Goal: Task Accomplishment & Management: Manage account settings

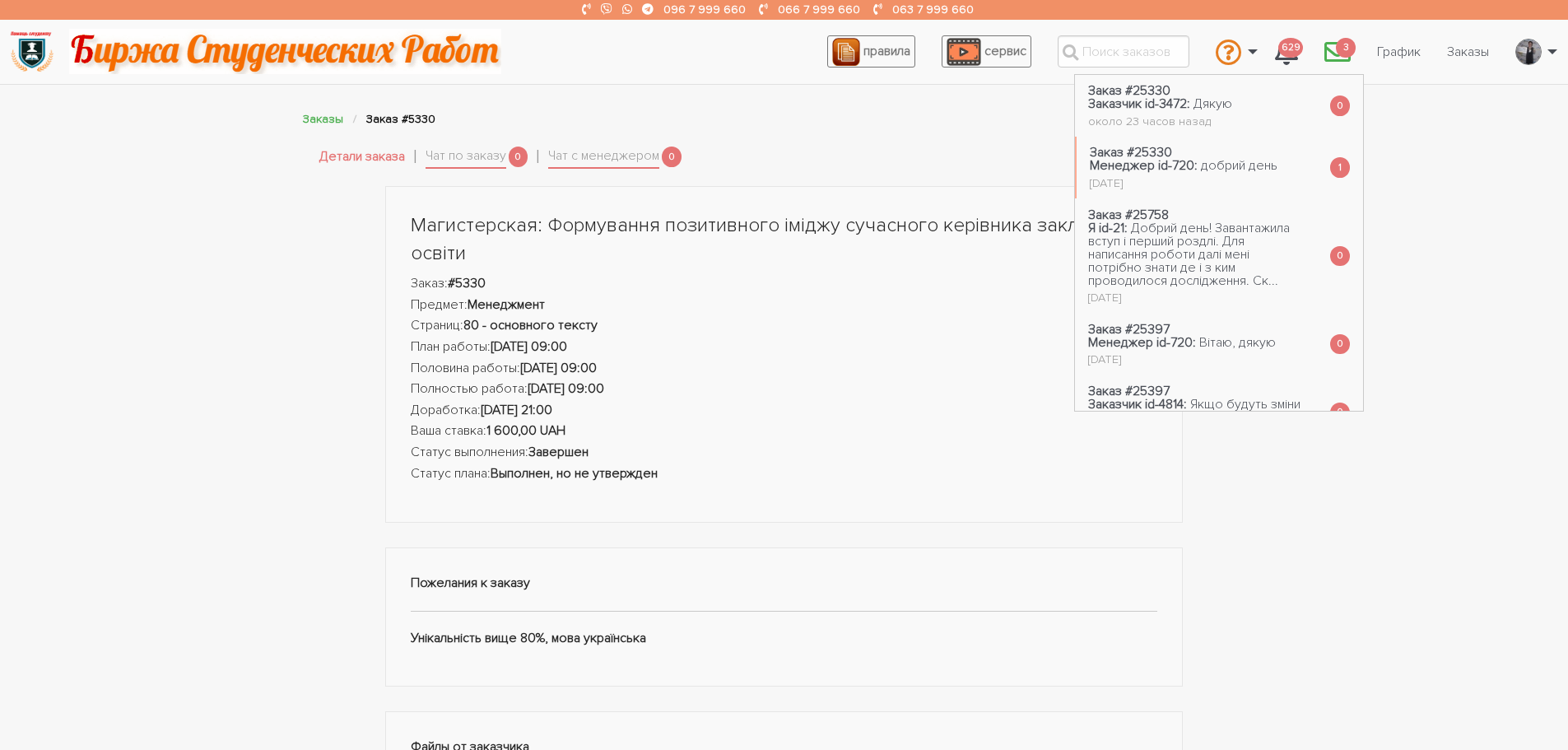
click at [1236, 100] on li "Заказ #25330 Заказчик id-3472: Дякую около 23 часов назад 0" at bounding box center [1218, 105] width 288 height 62
click at [1211, 163] on span "добрий день" at bounding box center [1239, 166] width 76 height 17
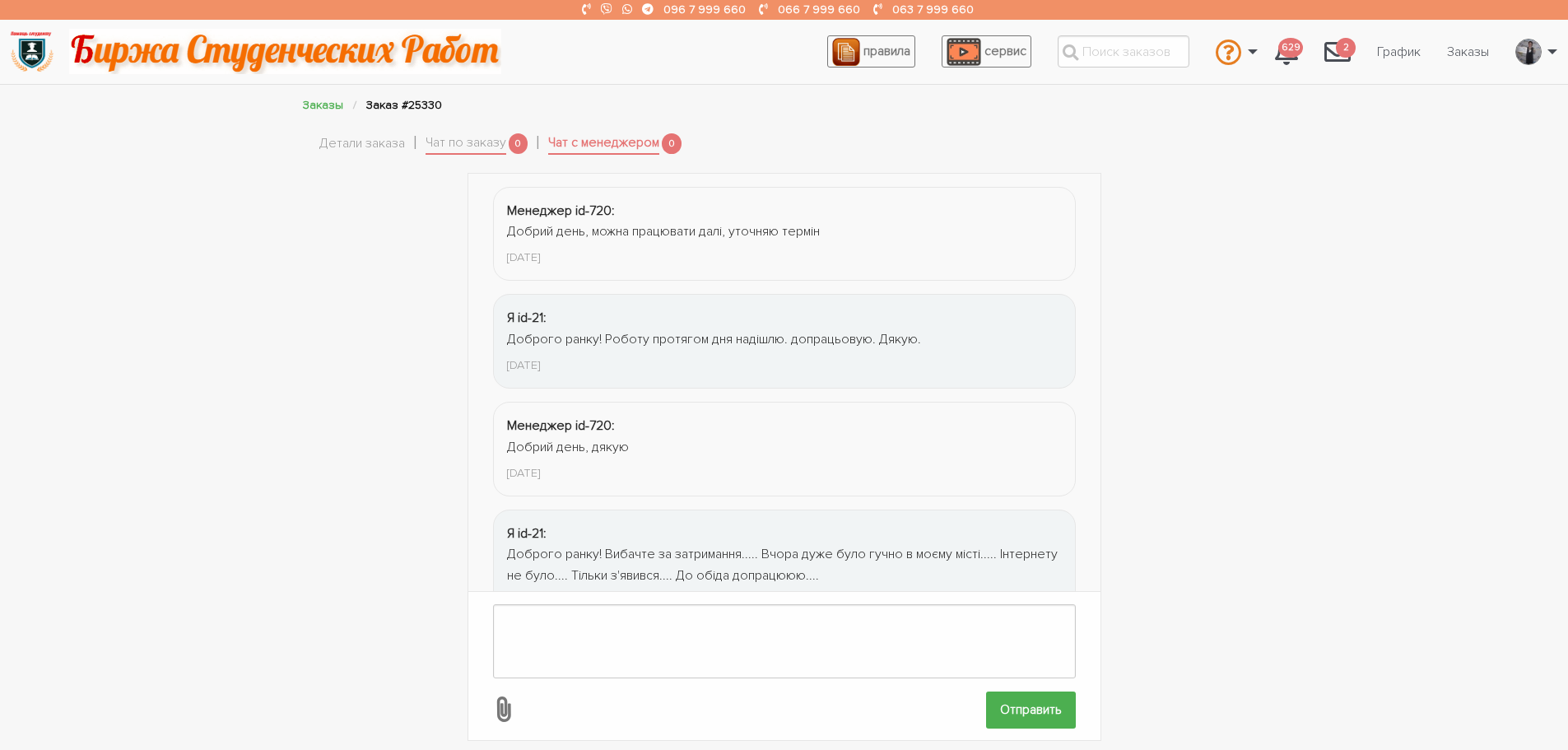
scroll to position [509, 0]
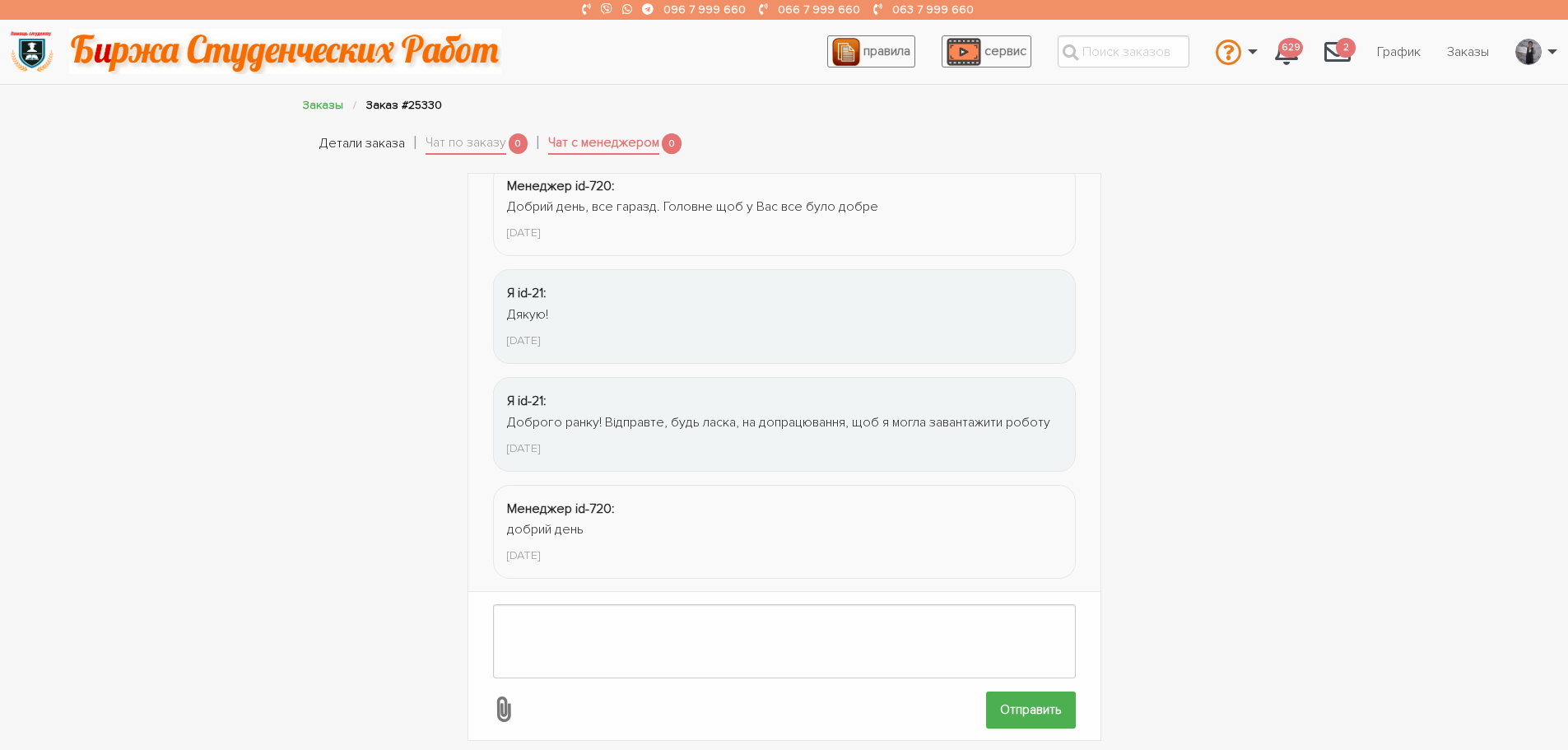
click at [377, 137] on link "Детали заказа" at bounding box center [363, 144] width 86 height 21
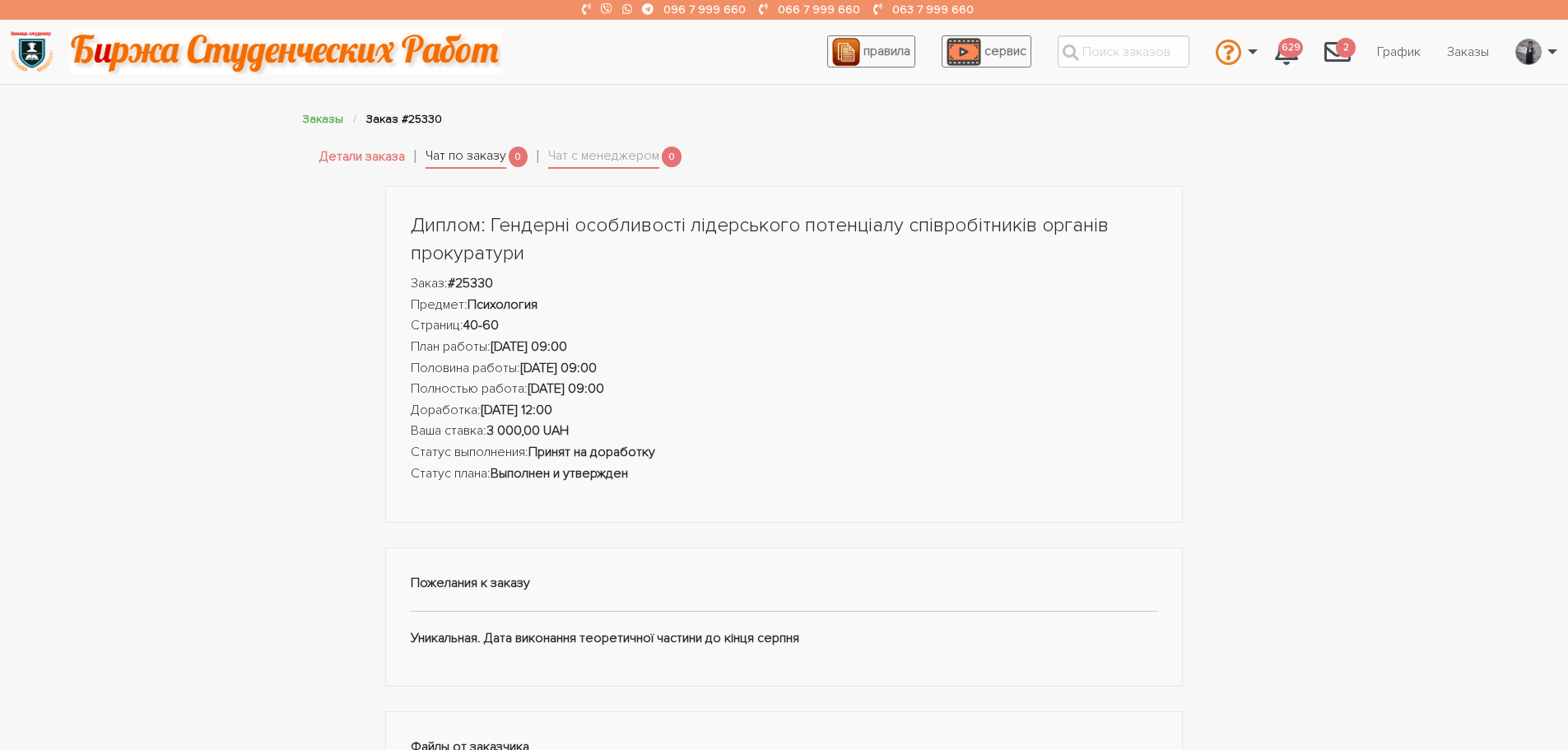
click at [488, 152] on link "Чат по заказу" at bounding box center [465, 157] width 81 height 23
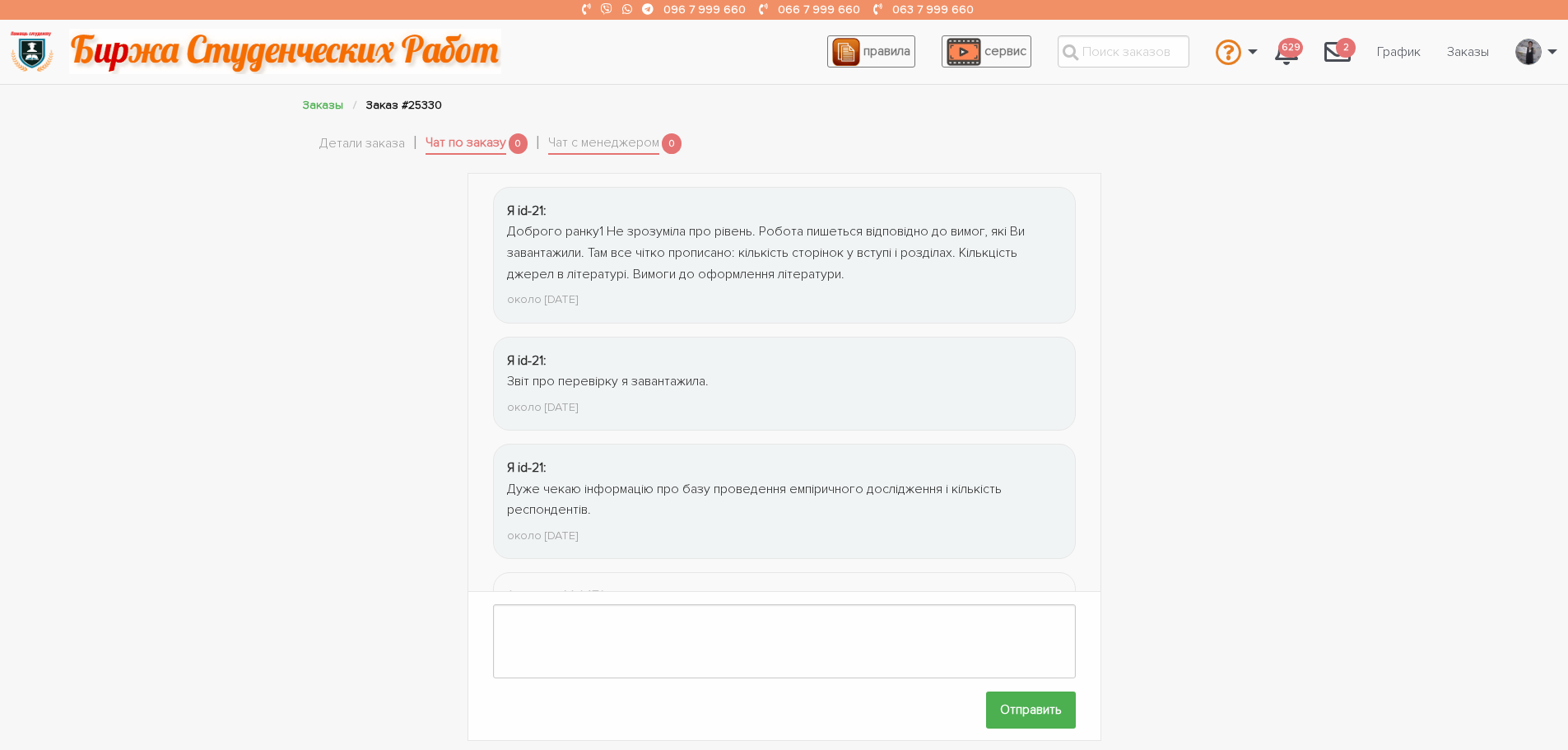
scroll to position [2354, 0]
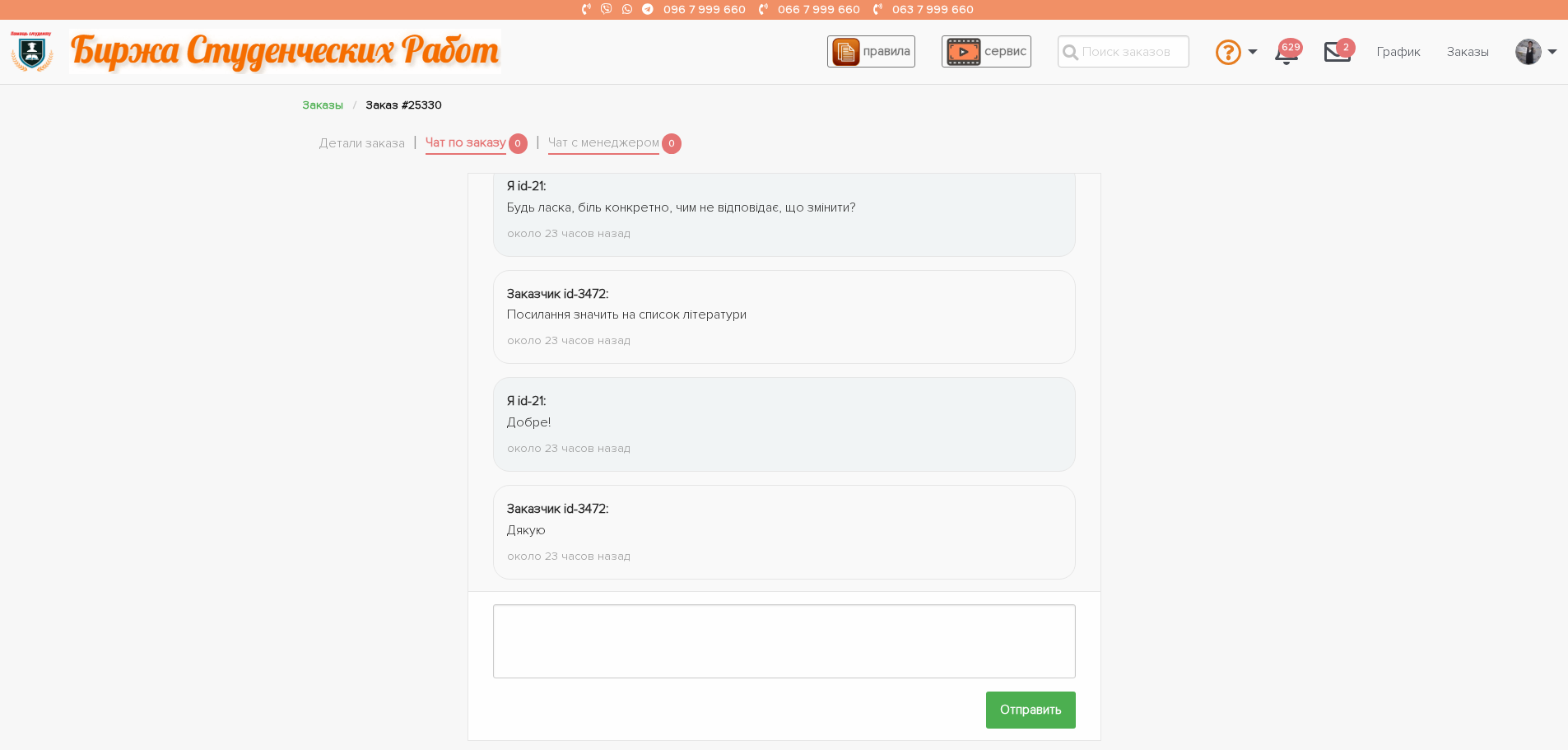
click at [345, 131] on li "Детали заказа" at bounding box center [373, 144] width 106 height 32
click at [353, 134] on link "Детали заказа" at bounding box center [363, 144] width 86 height 21
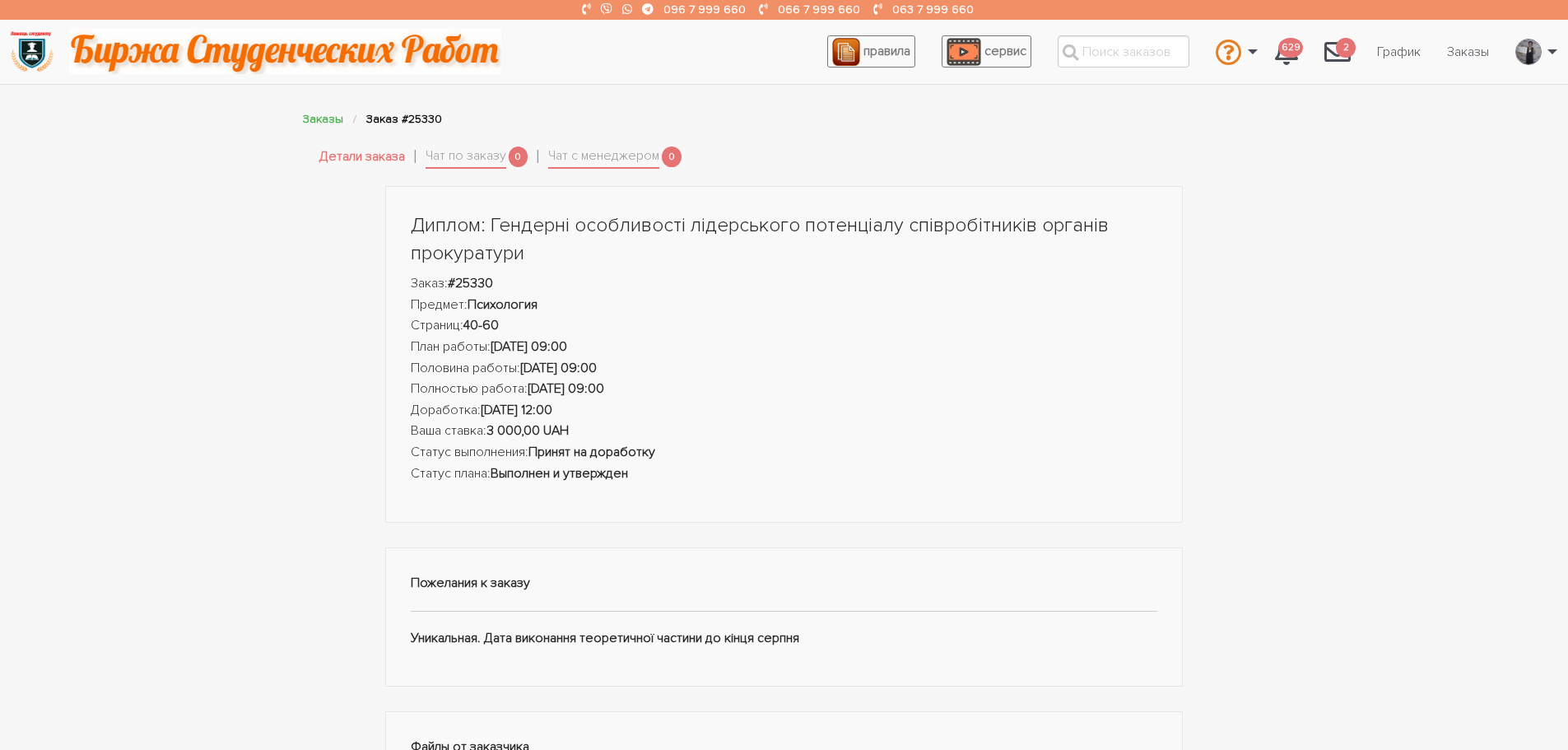
click at [332, 151] on link "Детали заказа" at bounding box center [363, 157] width 86 height 21
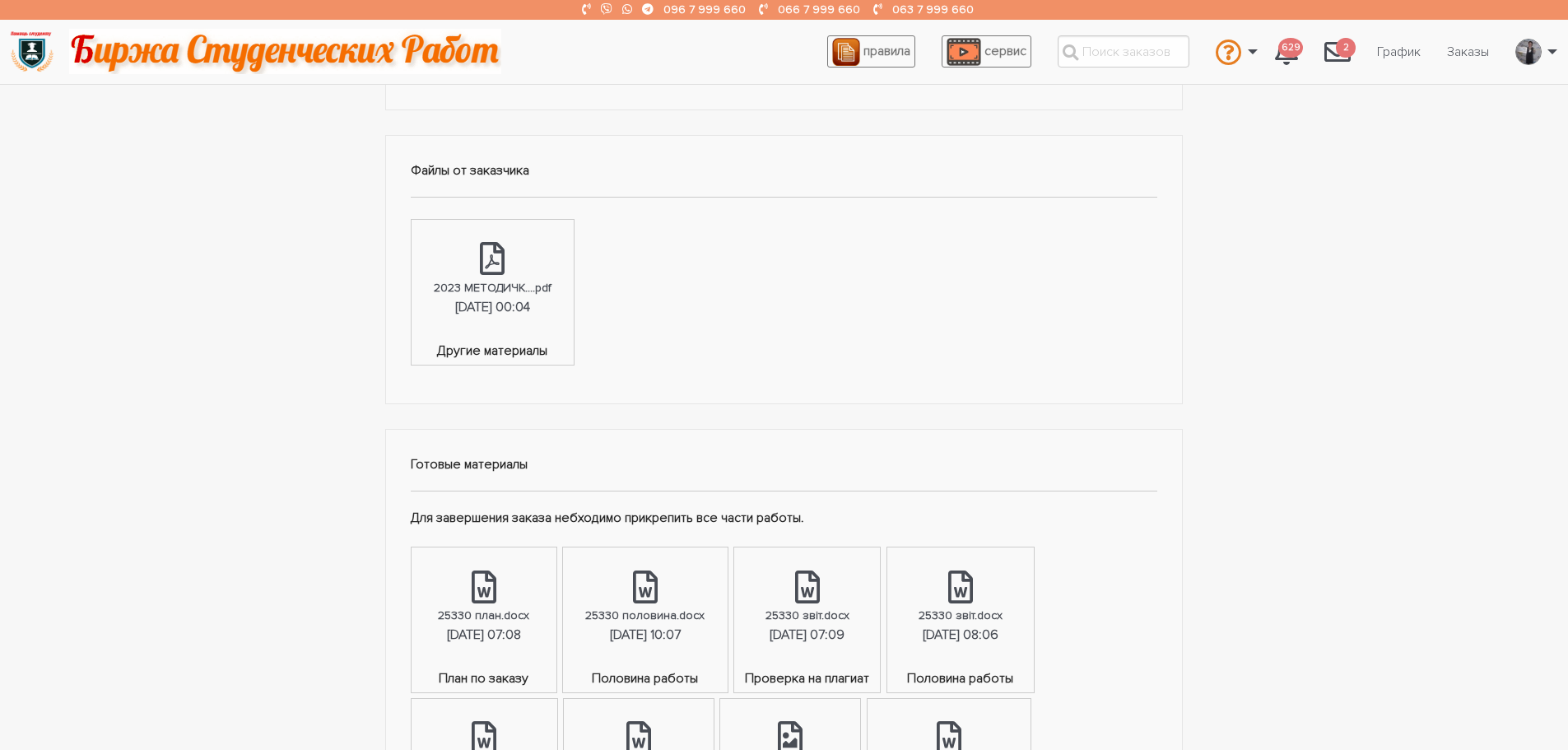
scroll to position [989, 0]
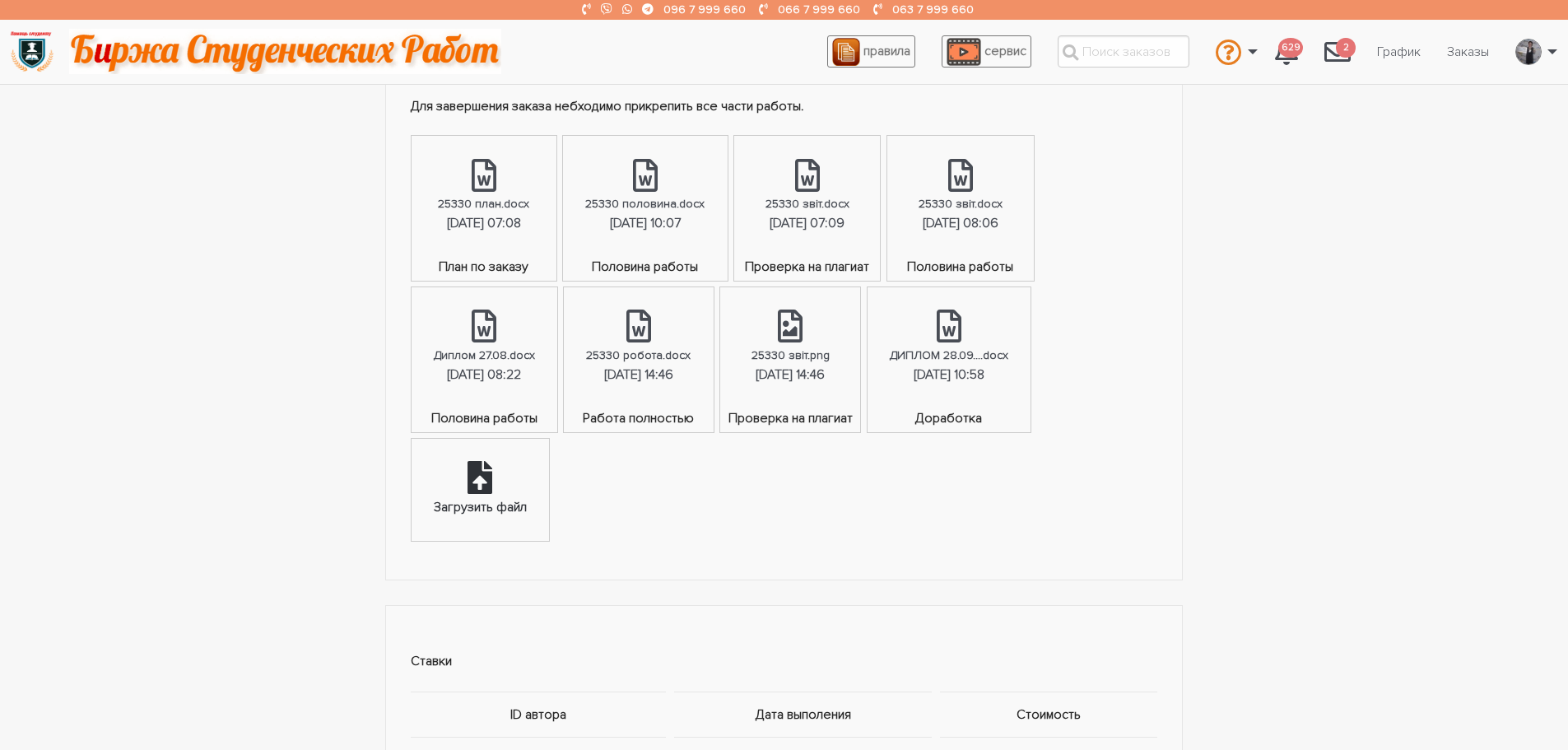
click at [481, 493] on icon at bounding box center [480, 477] width 24 height 33
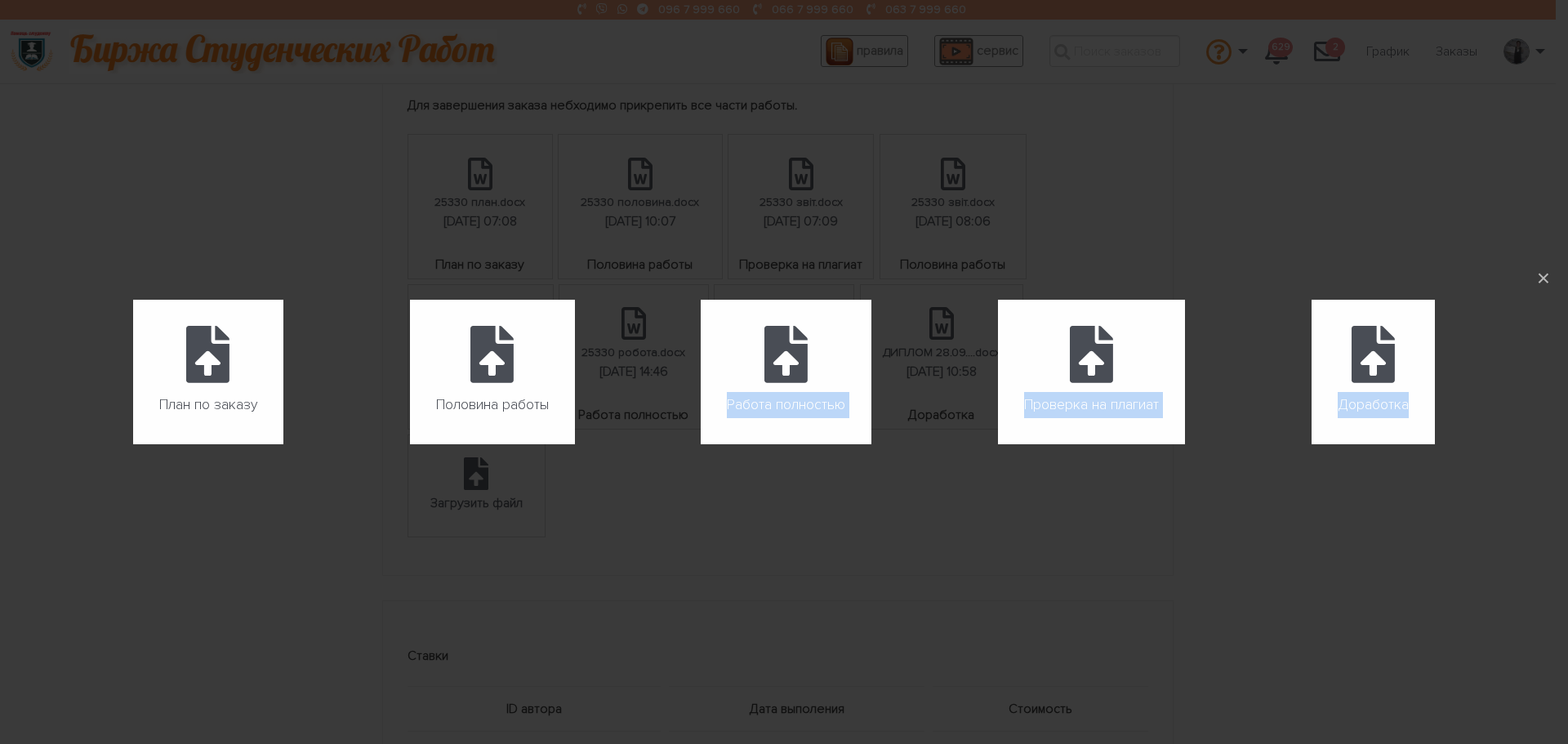
drag, startPoint x: 793, startPoint y: 378, endPoint x: 934, endPoint y: 527, distance: 205.1
click at [934, 527] on div "План по заказу Загрузить файл Половина работы Загрузить файл Работа полностью З…" at bounding box center [784, 372] width 1568 height 744
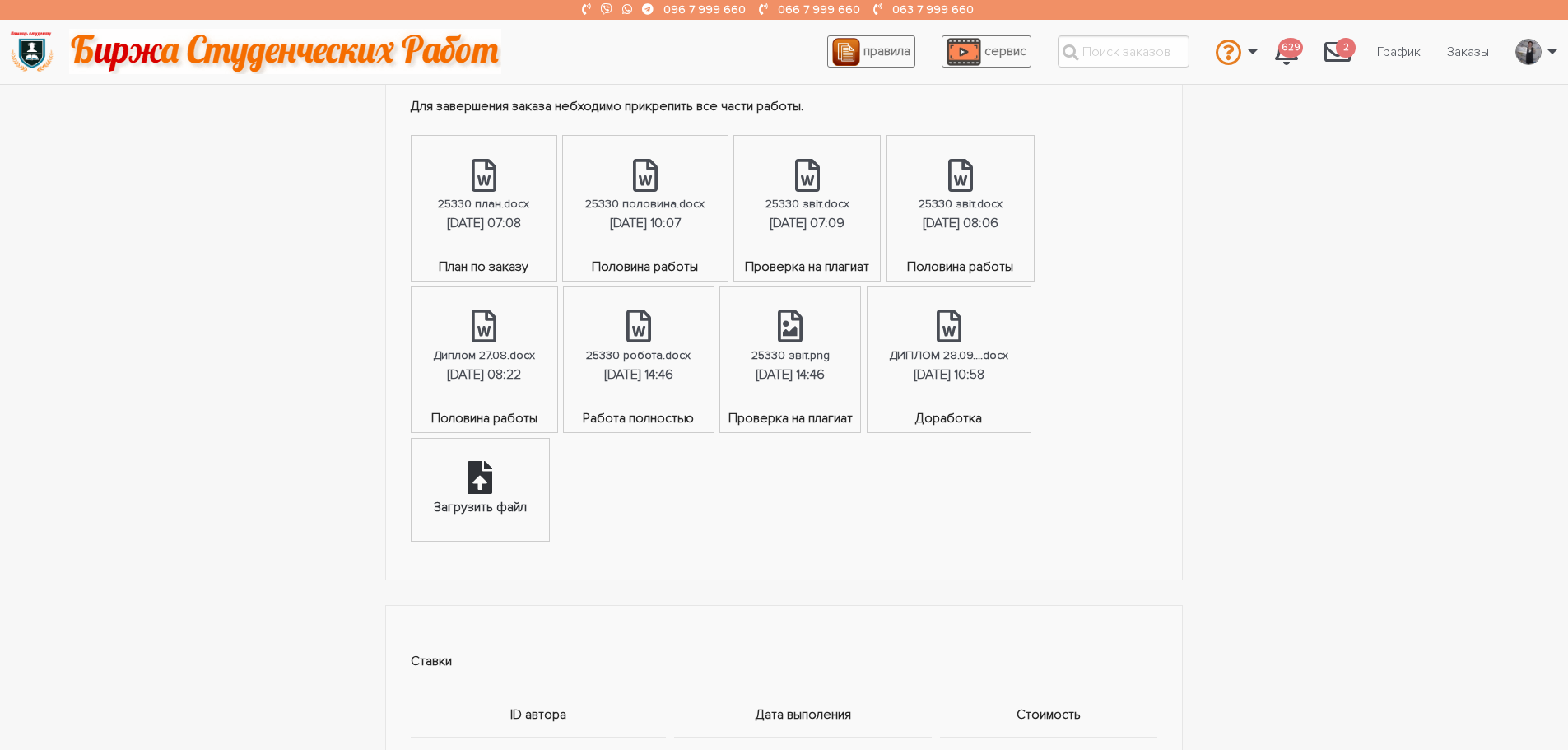
click at [472, 484] on icon at bounding box center [480, 477] width 24 height 33
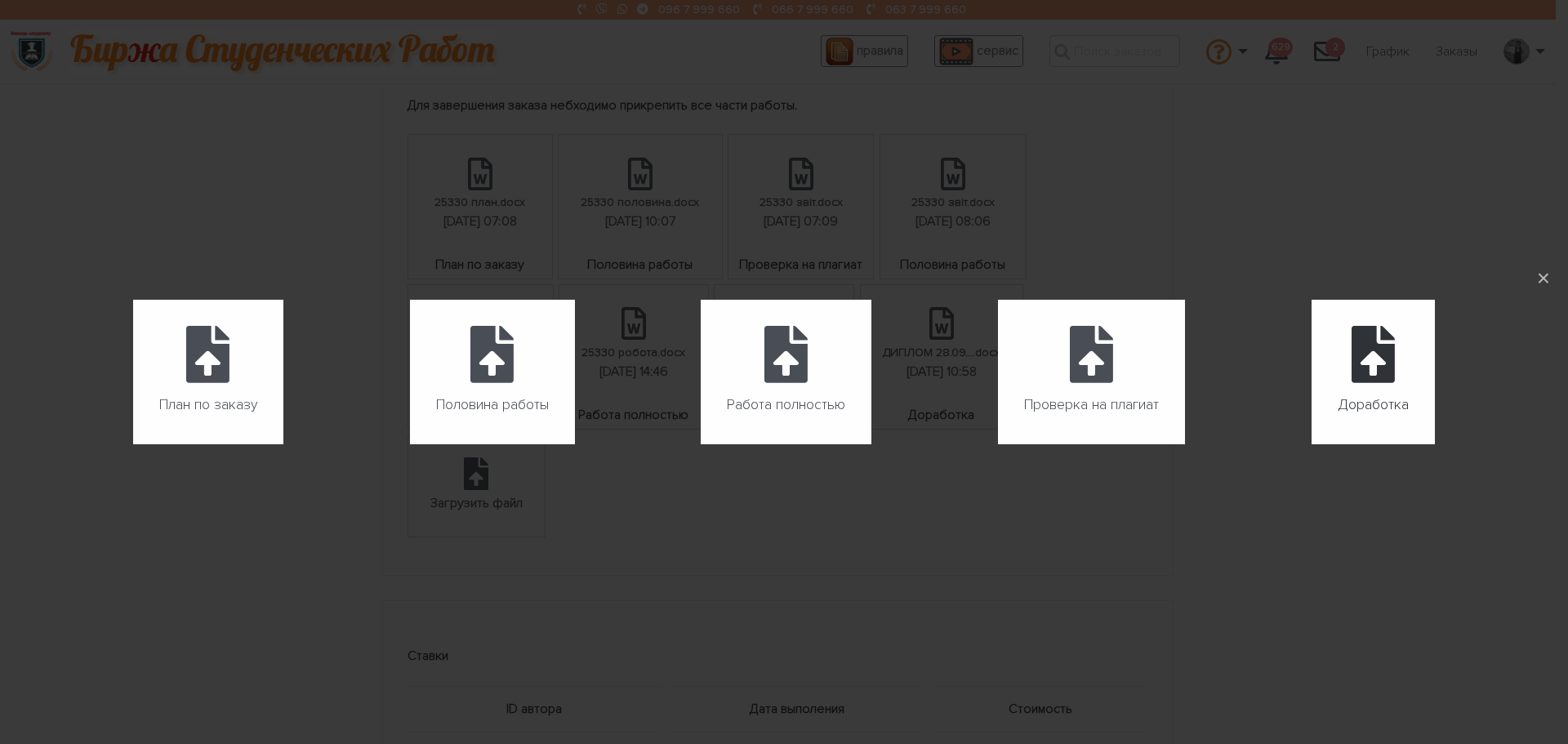
click at [1368, 359] on icon at bounding box center [1373, 354] width 43 height 57
click at [1313, 444] on input "Доработка" at bounding box center [1312, 444] width 1 height 1
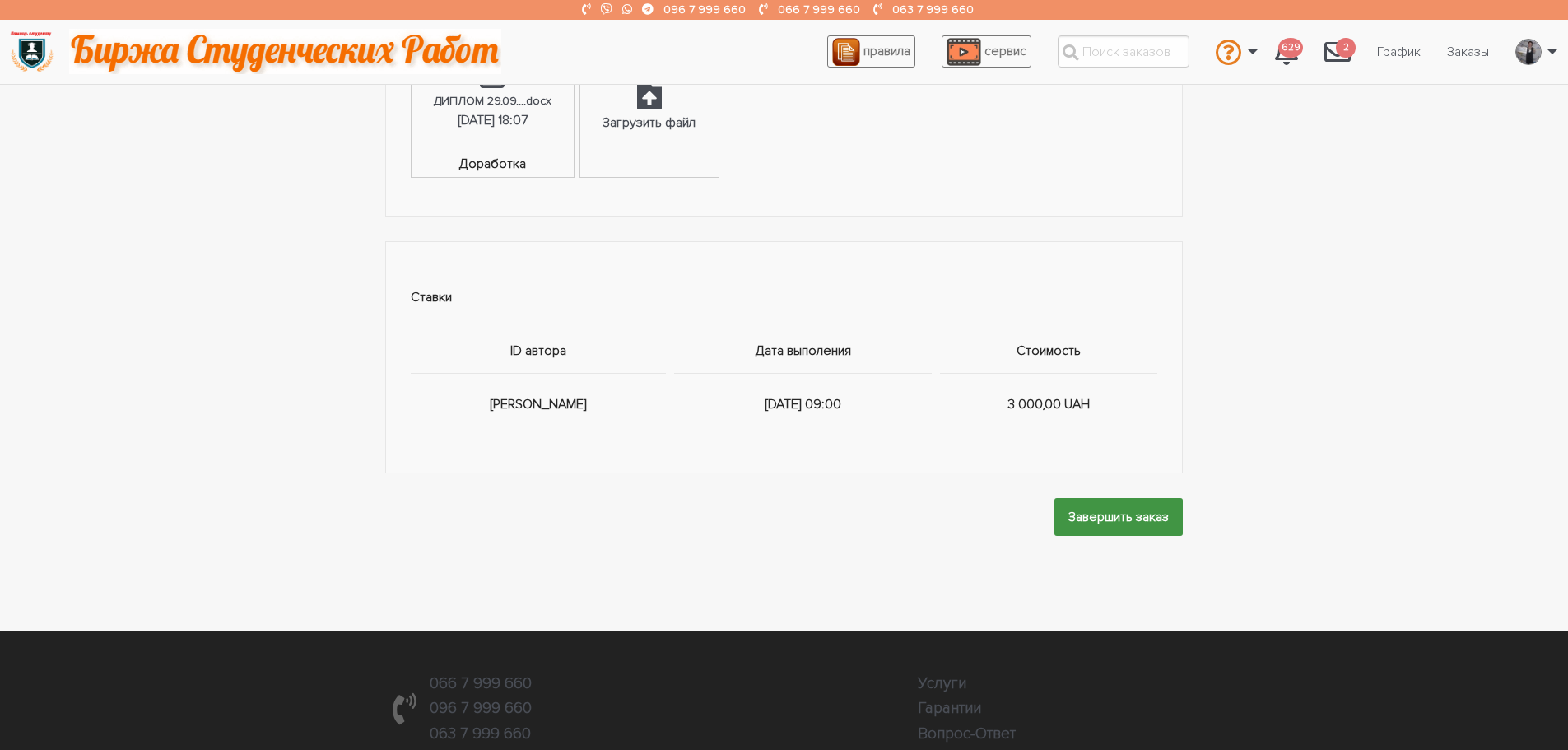
scroll to position [1400, 0]
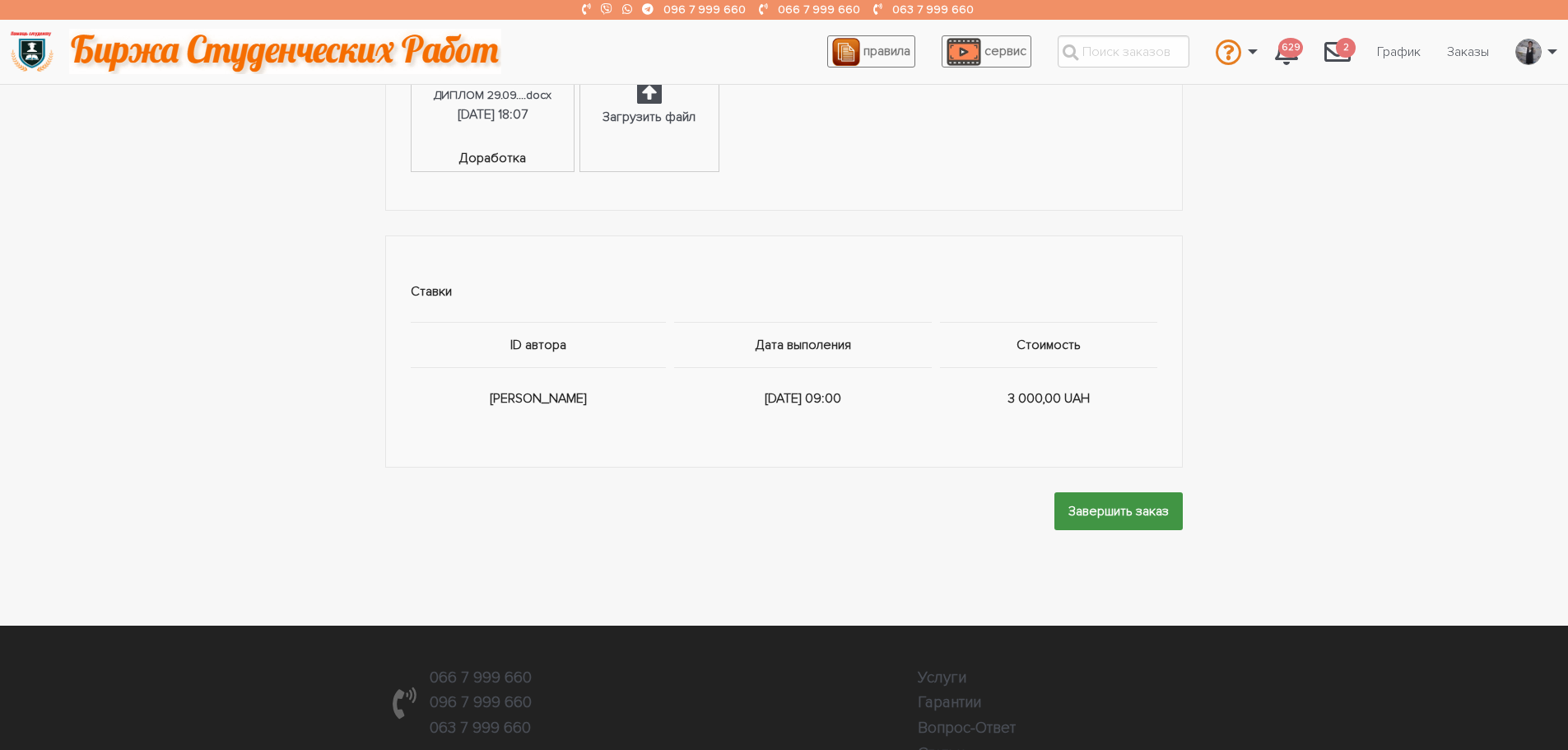
click at [1108, 508] on input "Завершить заказ" at bounding box center [1119, 511] width 129 height 37
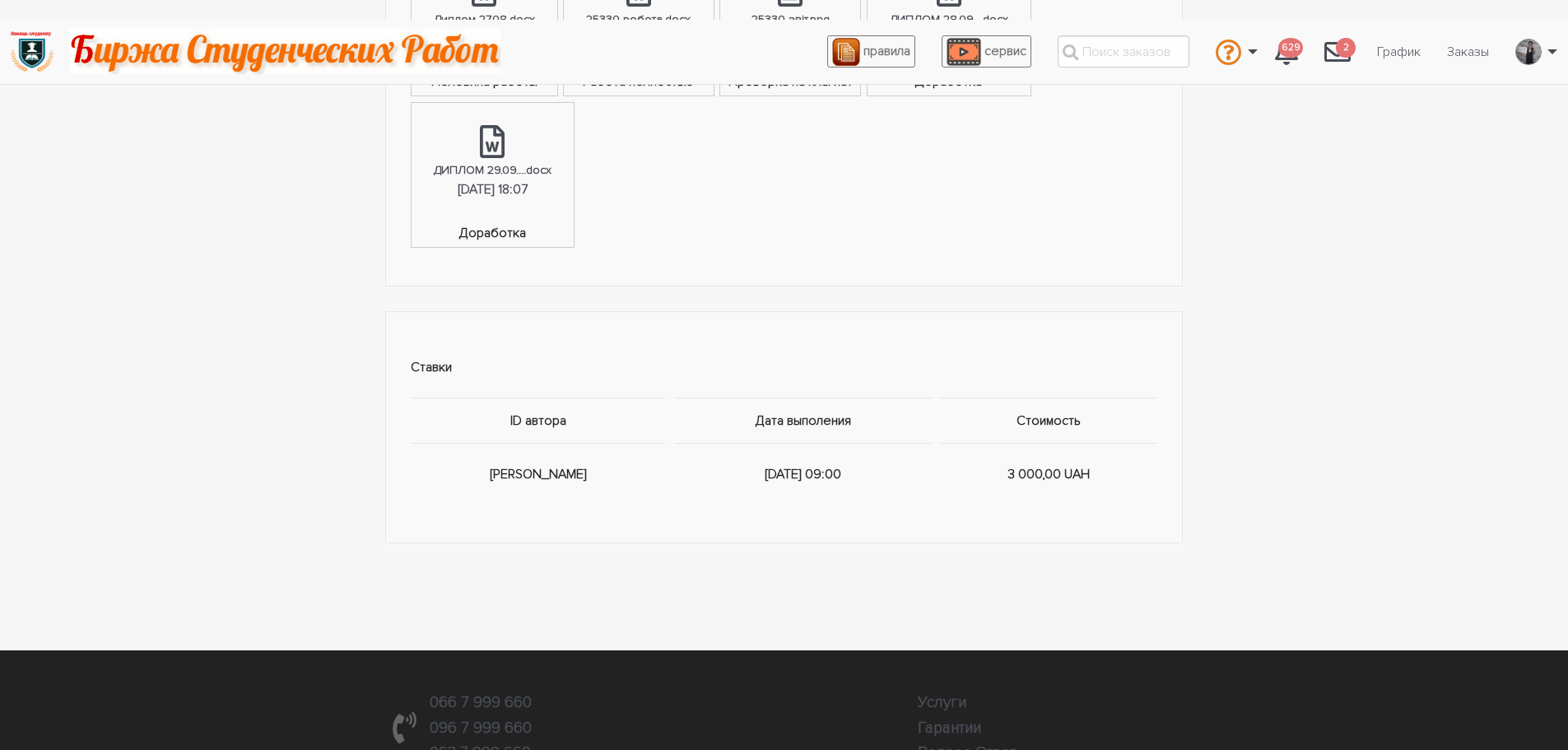
scroll to position [0, 0]
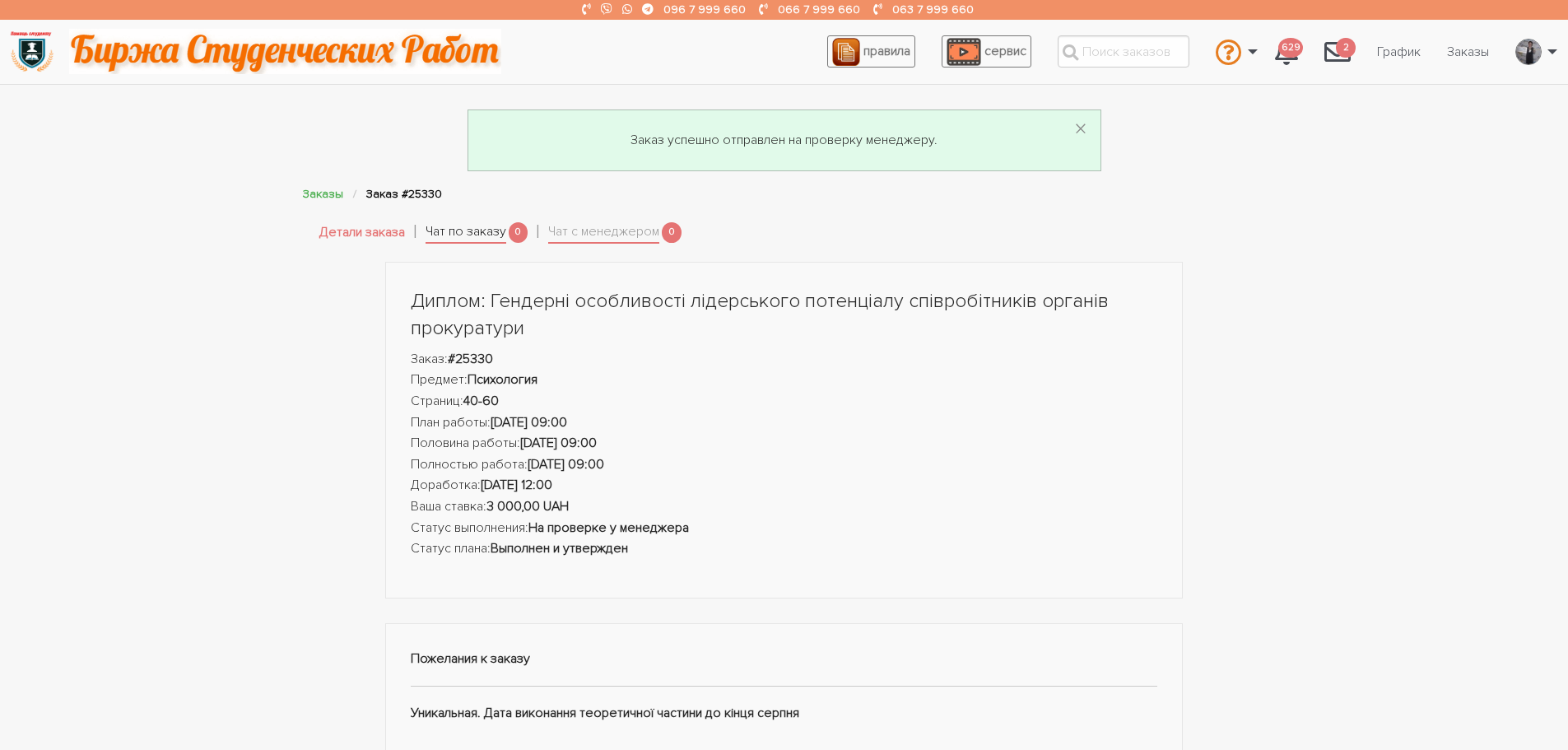
click at [485, 233] on link "Чат по заказу" at bounding box center [465, 233] width 81 height 23
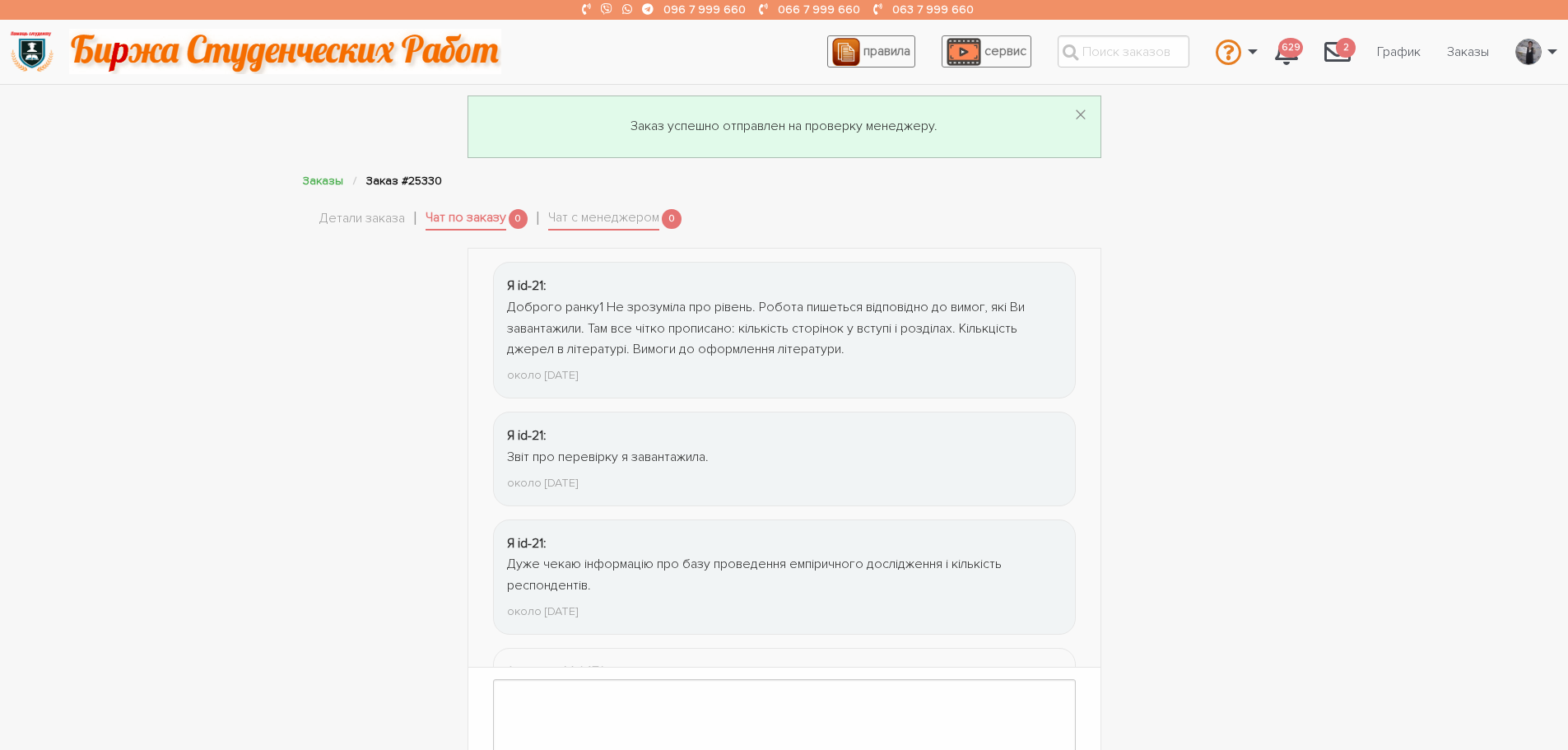
scroll to position [2354, 0]
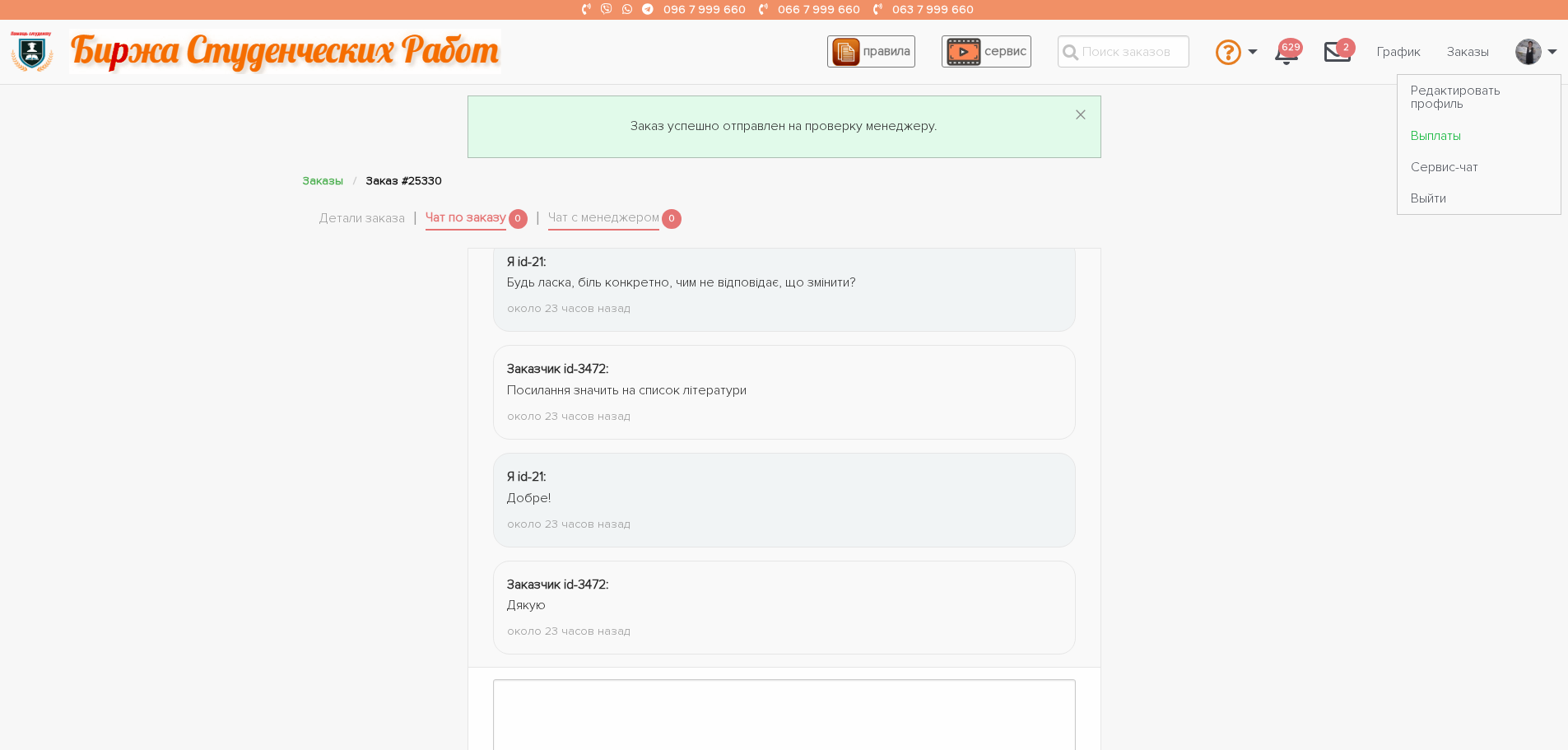
click at [1431, 129] on link "Выплаты" at bounding box center [1479, 135] width 163 height 32
